Goal: Task Accomplishment & Management: Use online tool/utility

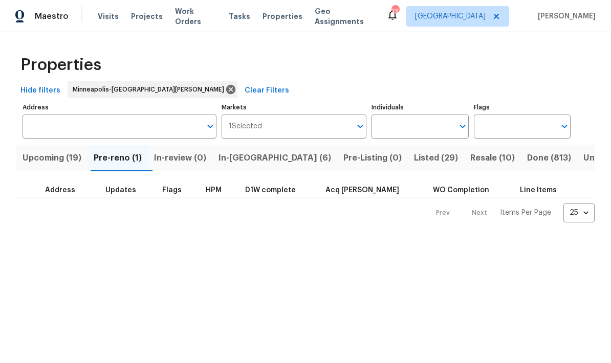
click at [103, 165] on span "Pre-reno (1)" at bounding box center [118, 158] width 48 height 14
click at [233, 164] on span "In-reno (7)" at bounding box center [277, 158] width 112 height 14
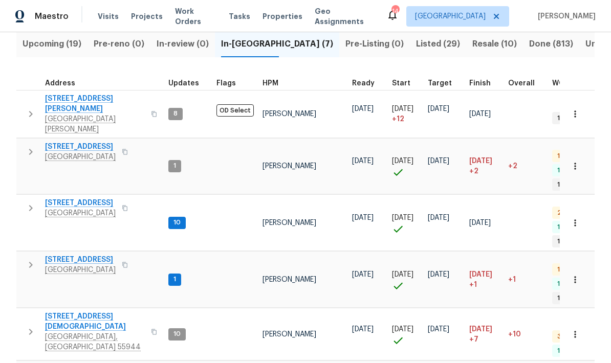
scroll to position [113, 0]
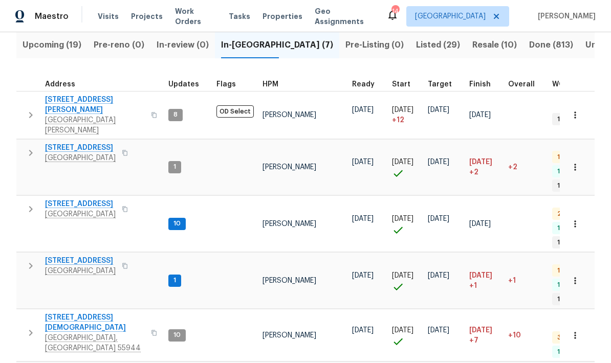
click at [64, 363] on span "13999 Abbeyfield Ave" at bounding box center [95, 370] width 100 height 10
click at [70, 363] on span "13999 Abbeyfield Ave" at bounding box center [95, 370] width 100 height 10
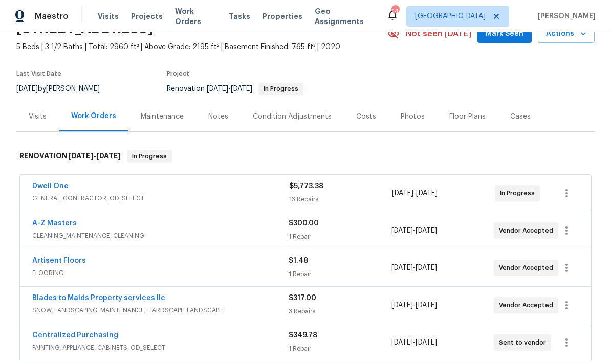
scroll to position [55, 0]
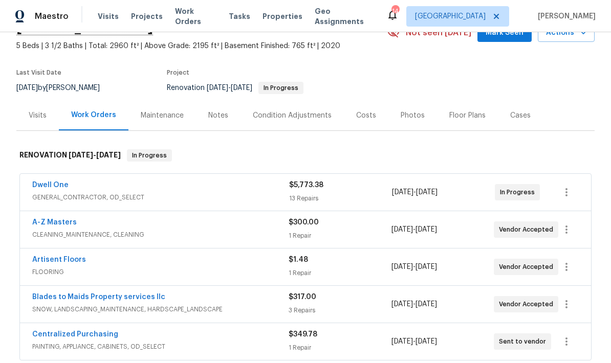
click at [47, 188] on link "Dwell One" at bounding box center [50, 185] width 36 height 7
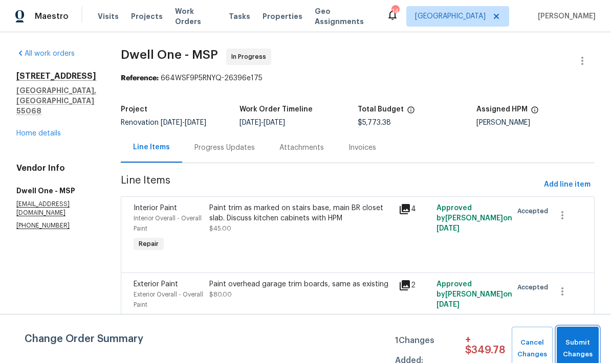
click at [570, 343] on span "Submit Changes" at bounding box center [578, 349] width 32 height 24
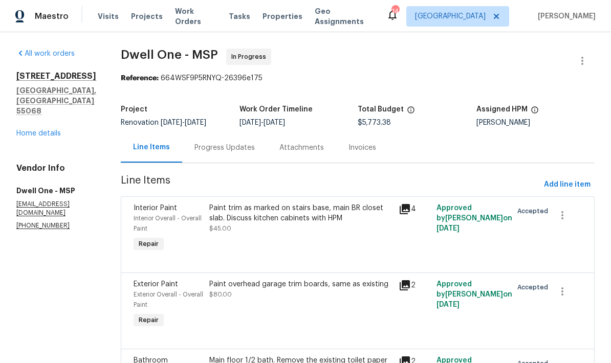
click at [32, 130] on link "Home details" at bounding box center [38, 133] width 45 height 7
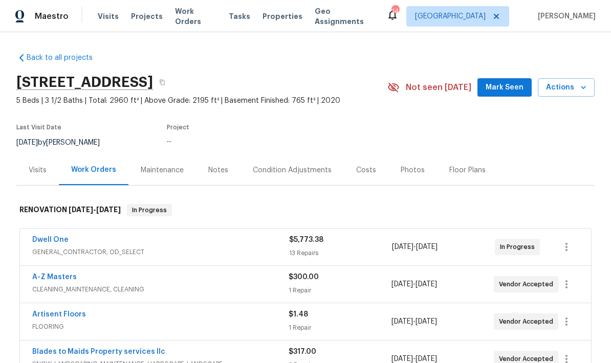
click at [560, 93] on span "Actions" at bounding box center [566, 87] width 40 height 13
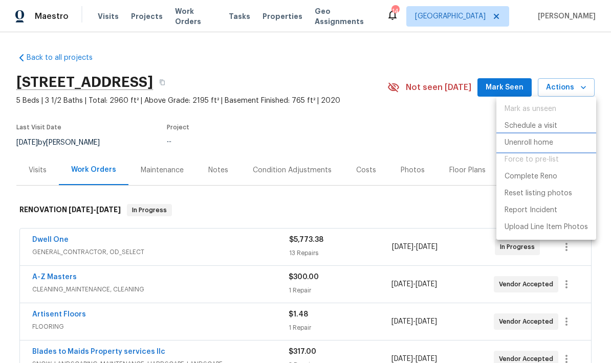
click at [514, 136] on li "Unenroll home" at bounding box center [546, 143] width 100 height 17
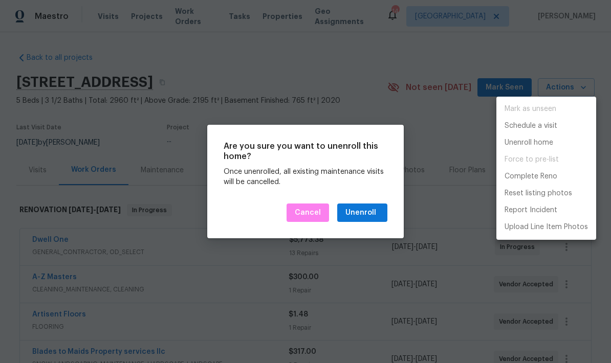
click at [303, 213] on div at bounding box center [305, 181] width 611 height 363
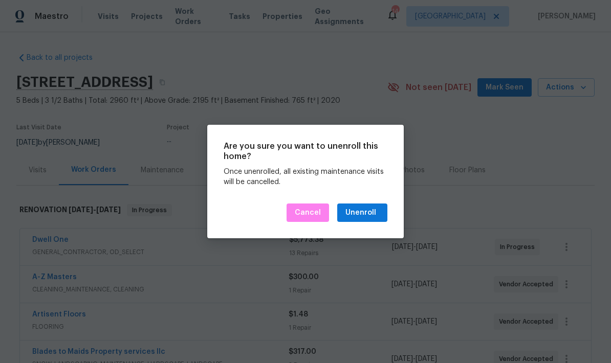
click at [298, 278] on div at bounding box center [305, 181] width 611 height 363
click at [542, 150] on div at bounding box center [305, 181] width 611 height 363
click at [298, 213] on span "Cancel" at bounding box center [308, 213] width 26 height 13
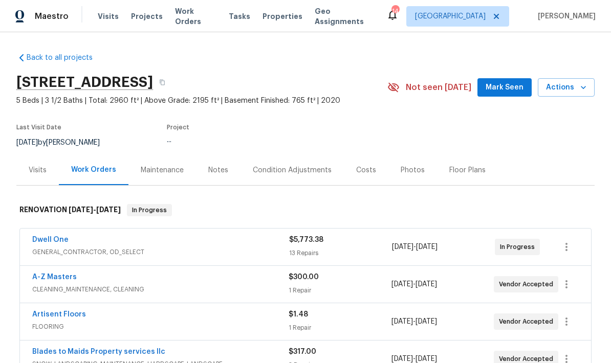
click at [561, 83] on span "Actions" at bounding box center [566, 87] width 40 height 13
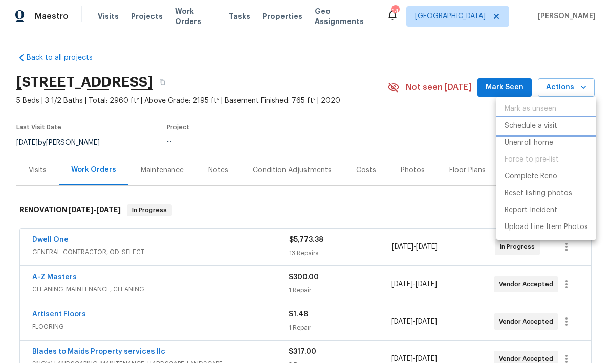
click at [513, 124] on p "Schedule a visit" at bounding box center [530, 126] width 53 height 11
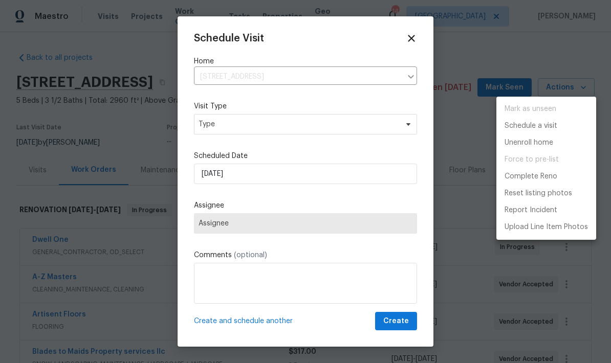
click at [213, 134] on div at bounding box center [305, 181] width 611 height 363
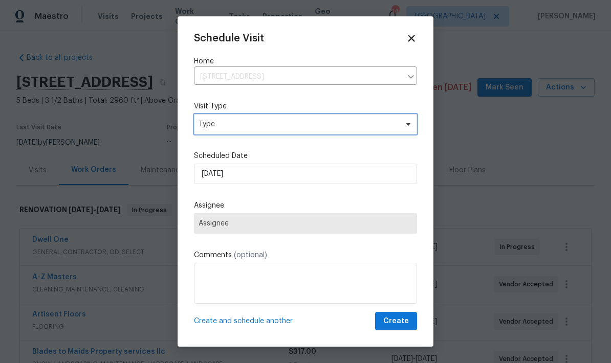
click at [207, 126] on span "Type" at bounding box center [298, 124] width 199 height 10
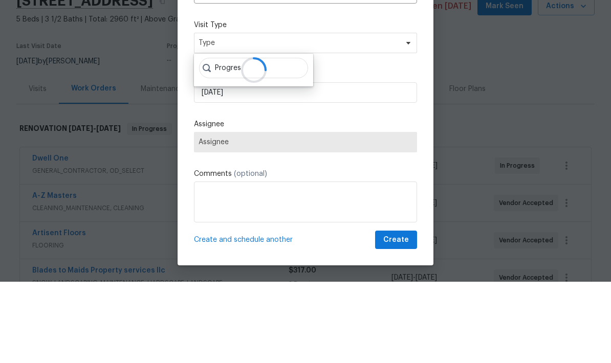
type input "Progress"
